Goal: Information Seeking & Learning: Learn about a topic

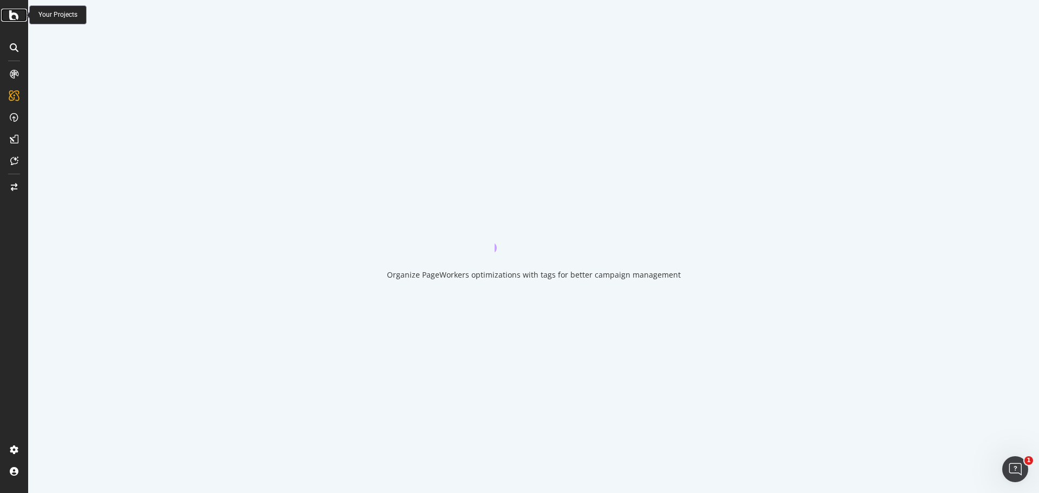
click at [11, 18] on icon at bounding box center [14, 15] width 10 height 13
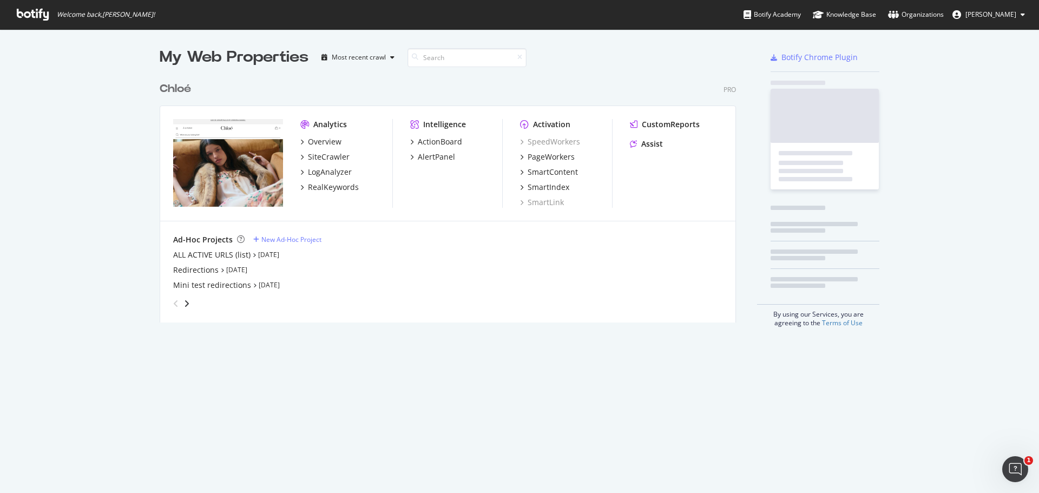
scroll to position [485, 1023]
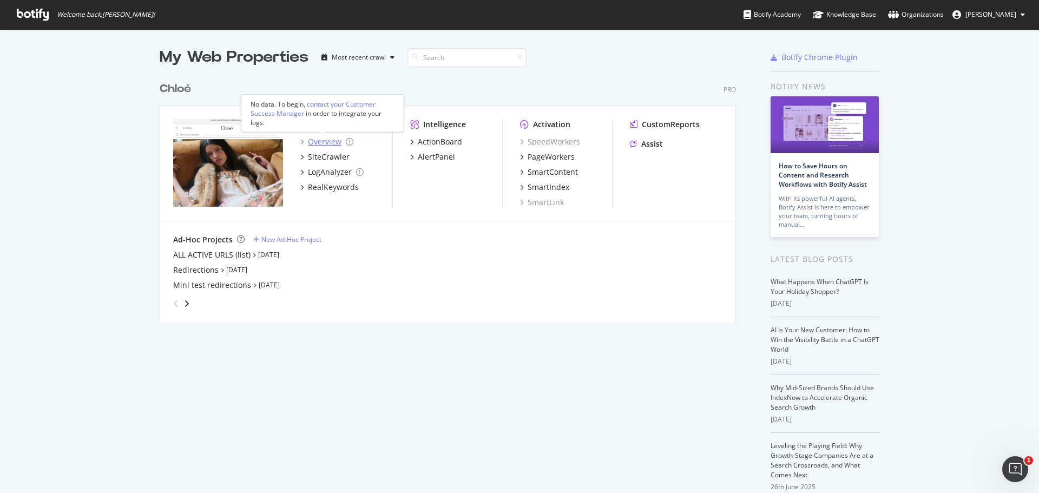
click at [326, 140] on div "Overview" at bounding box center [325, 141] width 34 height 11
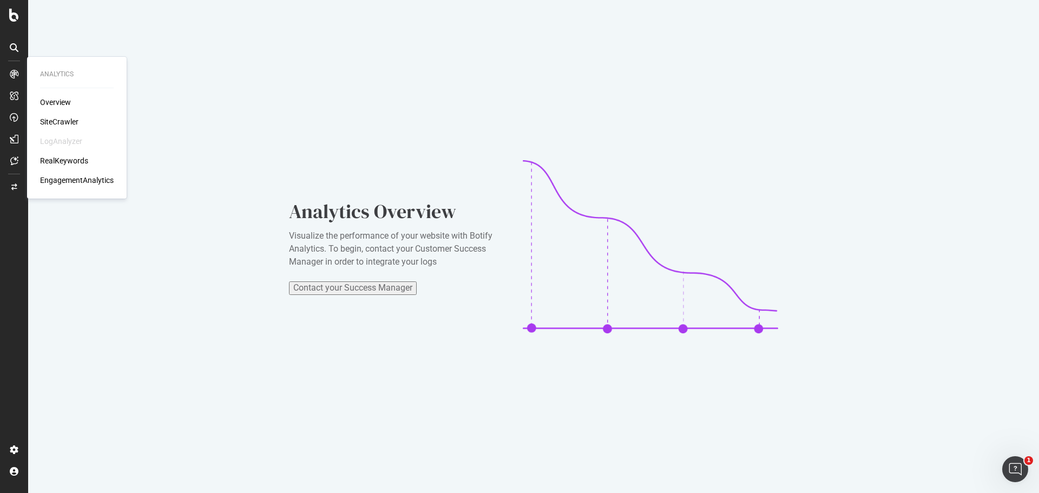
click at [51, 99] on div "Overview" at bounding box center [55, 102] width 31 height 11
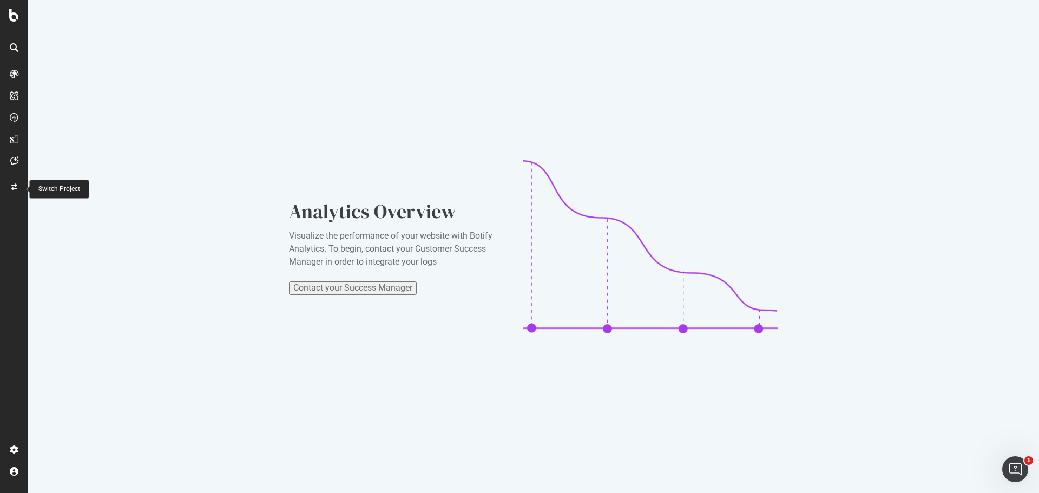
click at [11, 187] on icon at bounding box center [14, 187] width 6 height 6
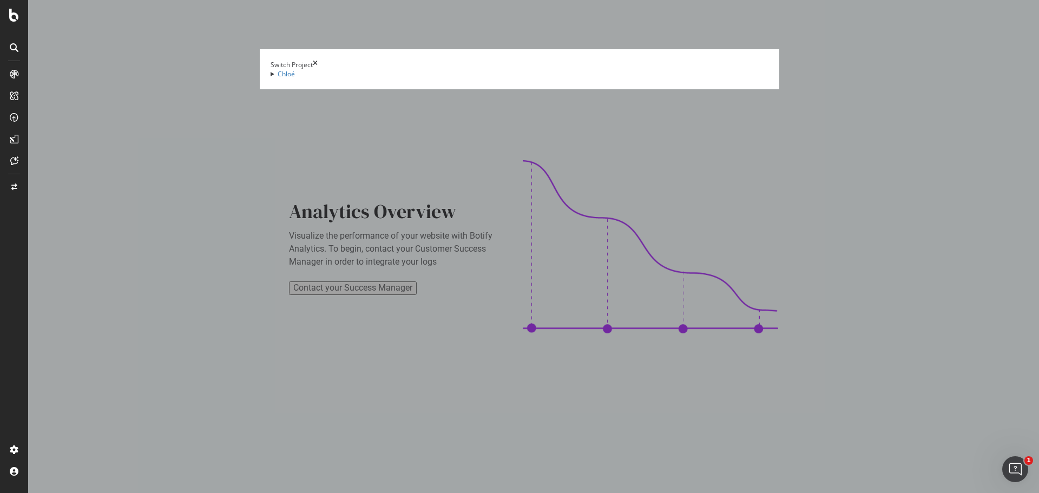
click at [271, 77] on summary "Chloé" at bounding box center [520, 73] width 498 height 9
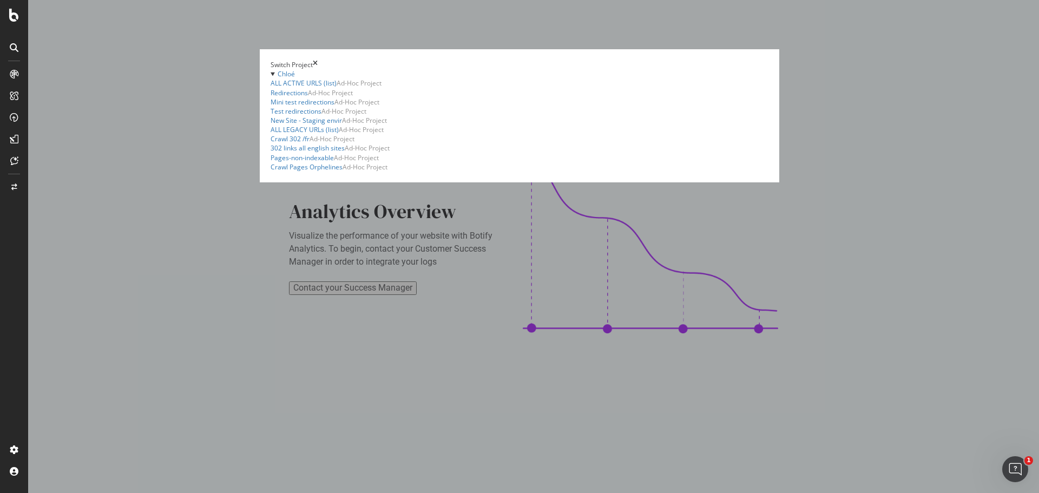
click at [768, 60] on div "Switch Project" at bounding box center [520, 64] width 498 height 9
click at [318, 60] on icon "times" at bounding box center [315, 64] width 5 height 9
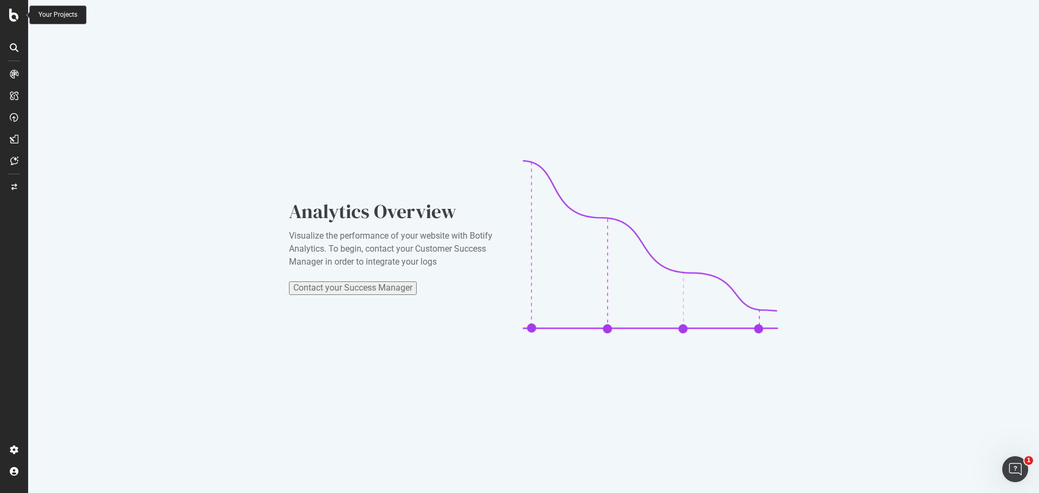
click at [23, 19] on div at bounding box center [14, 15] width 26 height 13
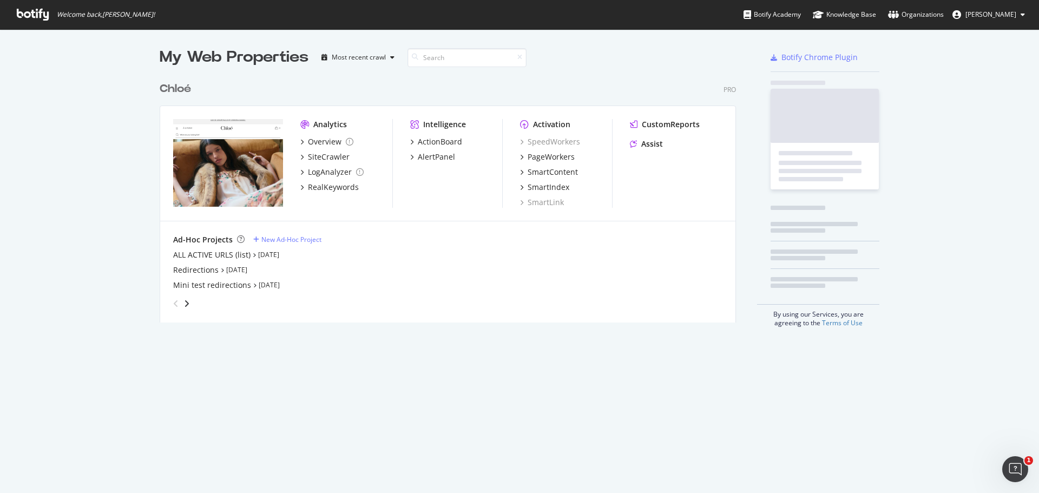
scroll to position [485, 1023]
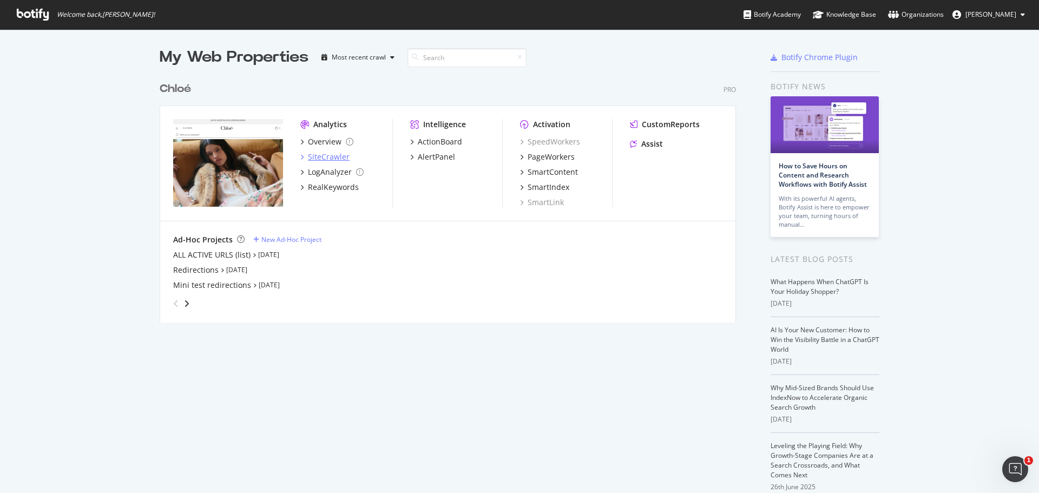
click at [332, 159] on div "SiteCrawler" at bounding box center [329, 157] width 42 height 11
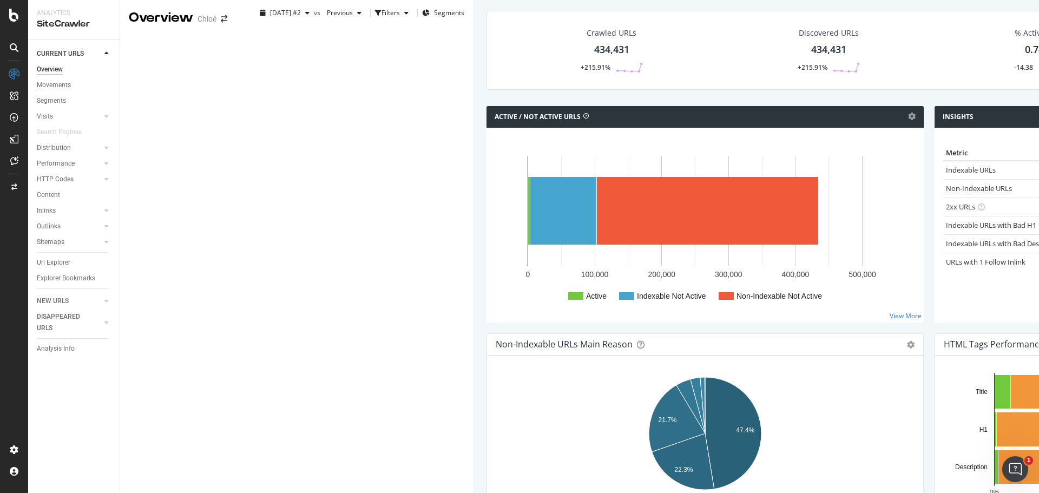
click at [570, 78] on div "Crawled URLs 434,431 +215.91%" at bounding box center [612, 50] width 84 height 56
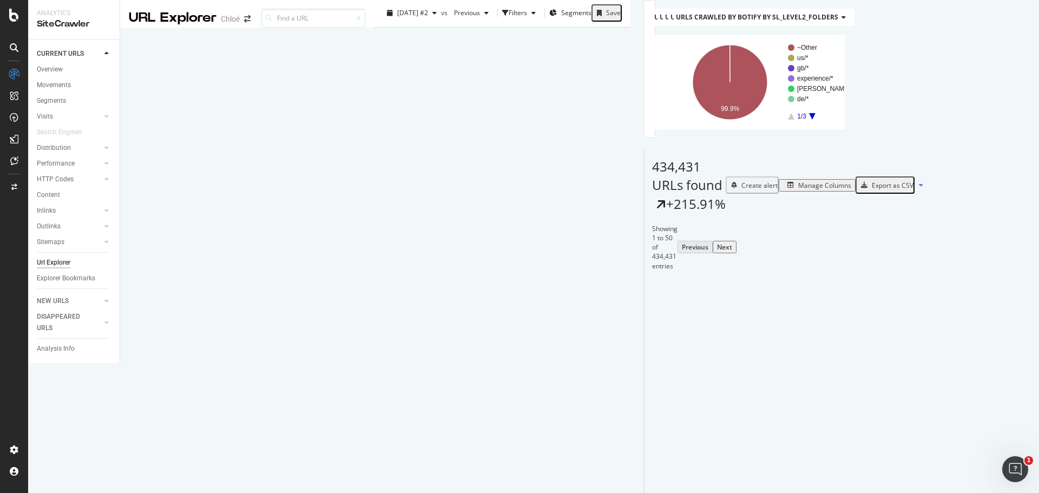
click at [798, 120] on icon "A chart." at bounding box center [801, 116] width 6 height 6
click at [68, 101] on div "Overview" at bounding box center [55, 102] width 31 height 11
click at [58, 64] on div "Overview" at bounding box center [50, 69] width 26 height 11
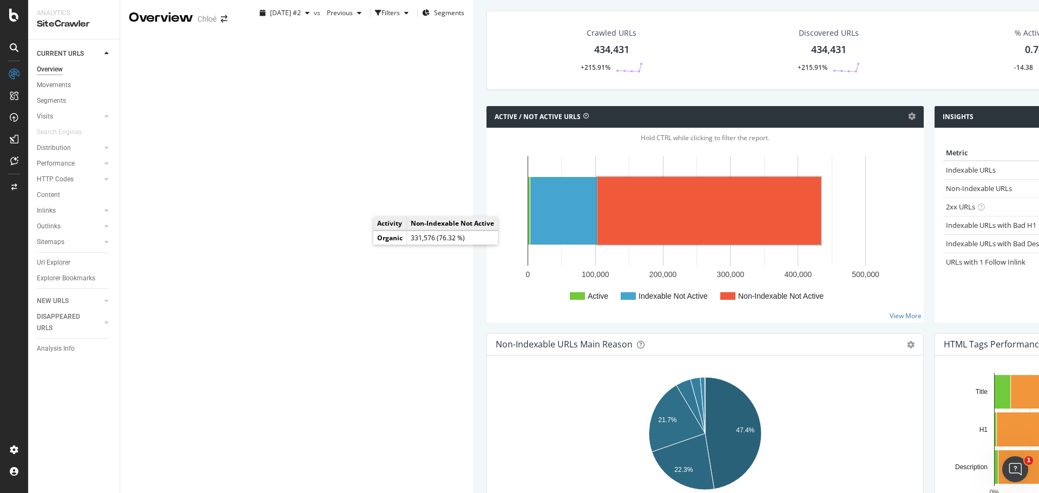
click at [597, 245] on rect "A chart." at bounding box center [708, 211] width 223 height 68
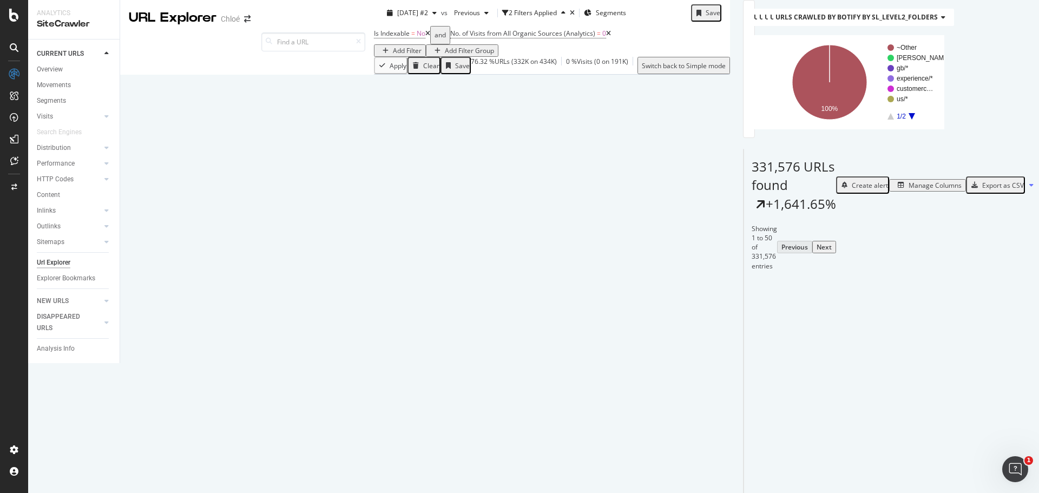
scroll to position [54, 0]
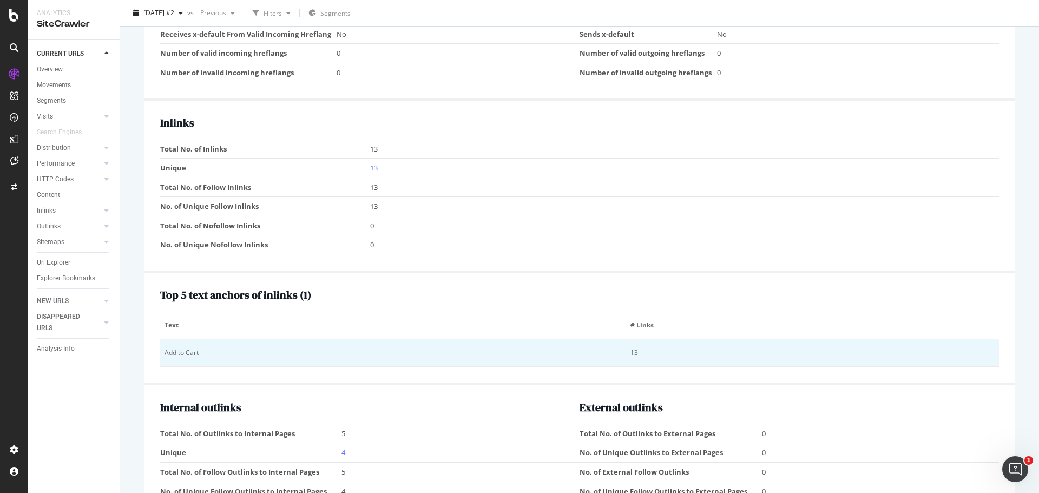
scroll to position [1082, 0]
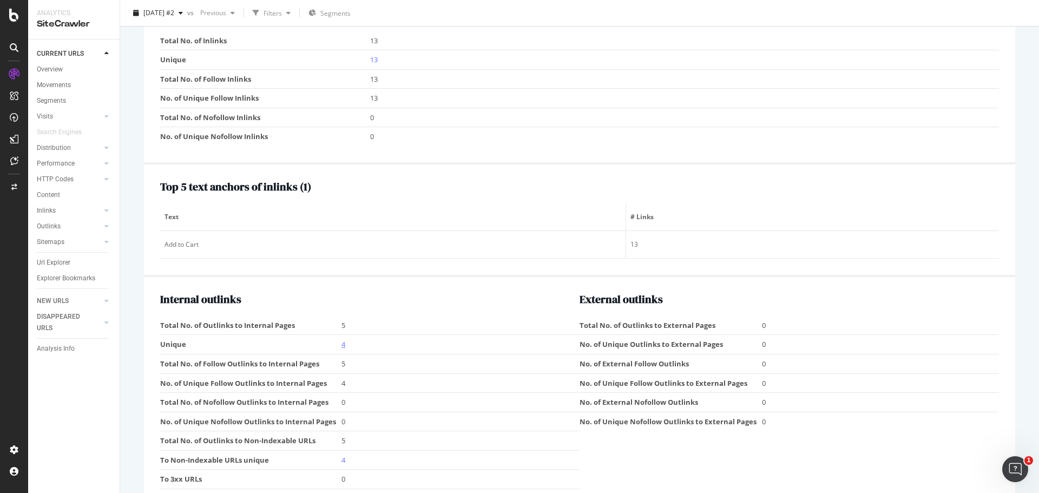
click at [342, 343] on link "4" at bounding box center [343, 344] width 4 height 10
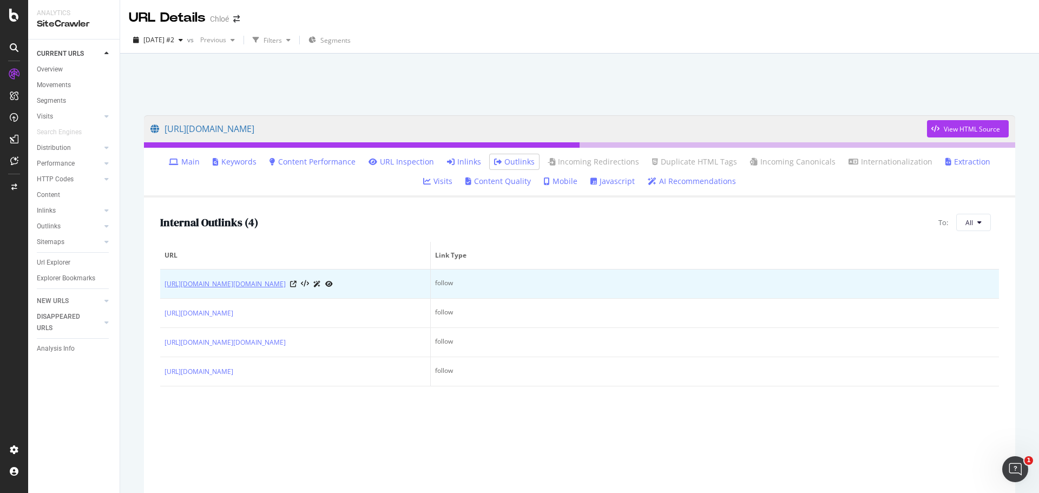
click at [286, 284] on link "https://www.chloe.com/%22https://www.chloe.com/en-is/account/wishlist/%22" at bounding box center [224, 284] width 121 height 11
click at [297, 287] on icon at bounding box center [293, 284] width 6 height 6
